Goal: Use online tool/utility

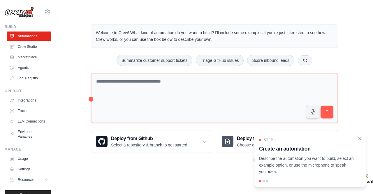
click at [359, 137] on icon "Close walkthrough" at bounding box center [359, 138] width 5 height 5
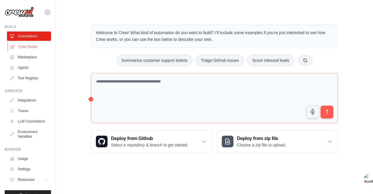
click at [26, 46] on link "Crew Studio" at bounding box center [30, 46] width 44 height 9
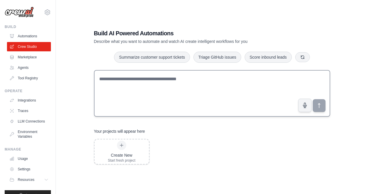
scroll to position [6, 0]
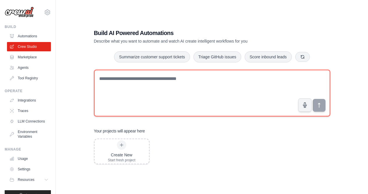
click at [159, 83] on textarea at bounding box center [212, 93] width 236 height 47
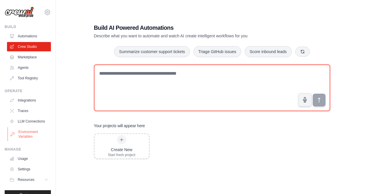
scroll to position [15, 0]
